Goal: Information Seeking & Learning: Learn about a topic

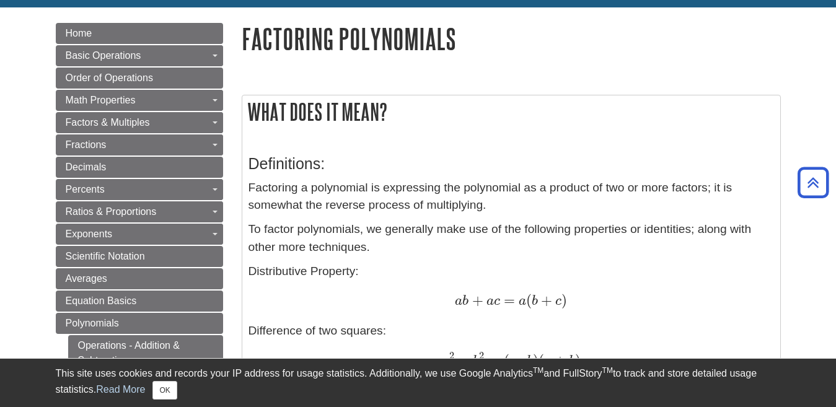
scroll to position [128, 0]
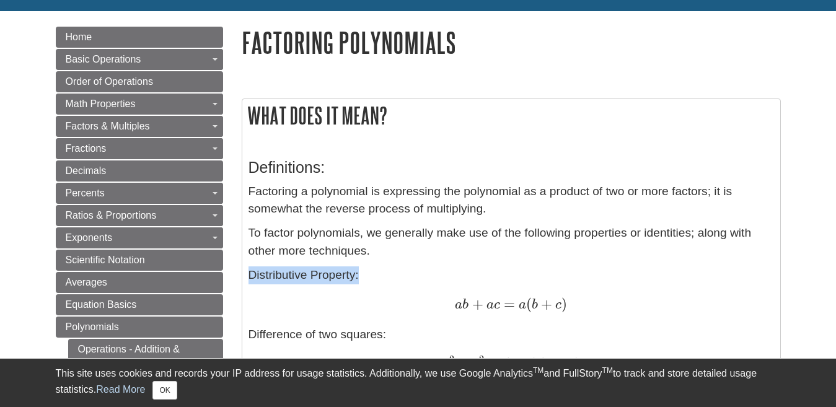
drag, startPoint x: 249, startPoint y: 276, endPoint x: 376, endPoint y: 280, distance: 126.5
click at [376, 280] on p "Distributive Property:" at bounding box center [512, 276] width 526 height 18
copy p "Distributive Property:"
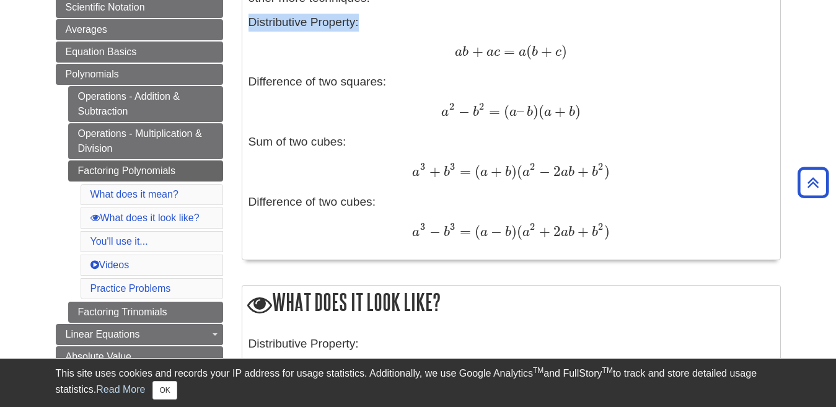
scroll to position [377, 0]
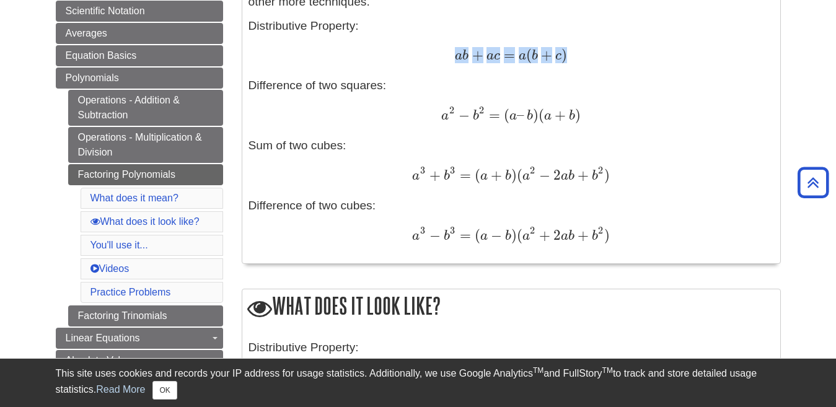
drag, startPoint x: 459, startPoint y: 56, endPoint x: 573, endPoint y: 53, distance: 114.7
click at [573, 53] on div "a b + a c = a ( b + c ) a b + a c = a ( b + c )" at bounding box center [512, 56] width 526 height 18
copy span "a b + a c = a ( b + c )"
drag, startPoint x: 249, startPoint y: 149, endPoint x: 347, endPoint y: 149, distance: 97.3
click at [347, 149] on div "Definitions: Factoring a polynomial is expressing the polynomial as a product o…" at bounding box center [512, 77] width 526 height 360
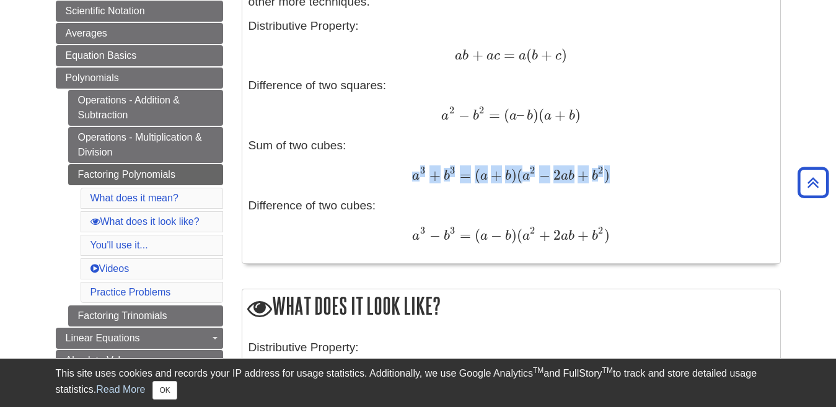
drag, startPoint x: 414, startPoint y: 176, endPoint x: 613, endPoint y: 174, distance: 199.6
click at [613, 174] on div "a 3 + b 3 = ( a + b ) ( a 2 − 2 a b + b 2 ) a 3 + b 3 = ( a + b ) ( a 2 − 2 a b…" at bounding box center [512, 176] width 526 height 19
copy span "a 3 + b 3 = ( a + b ) ( a 2 − 2 a b + b 2 )"
click at [719, 206] on div "Definitions: Factoring a polynomial is expressing the polynomial as a product o…" at bounding box center [512, 77] width 526 height 360
